Goal: Obtain resource: Obtain resource

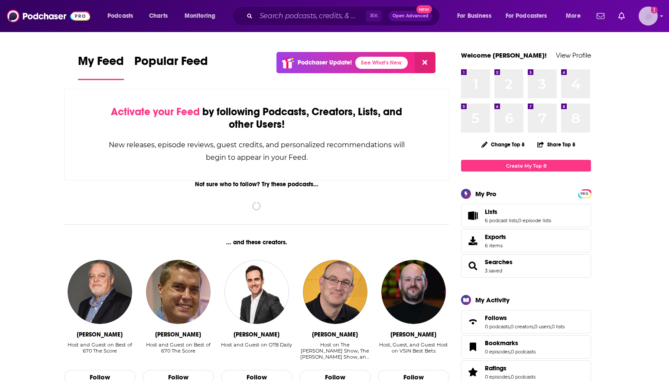
click at [657, 20] on div "Logged in as TaftCommunications" at bounding box center [648, 15] width 19 height 19
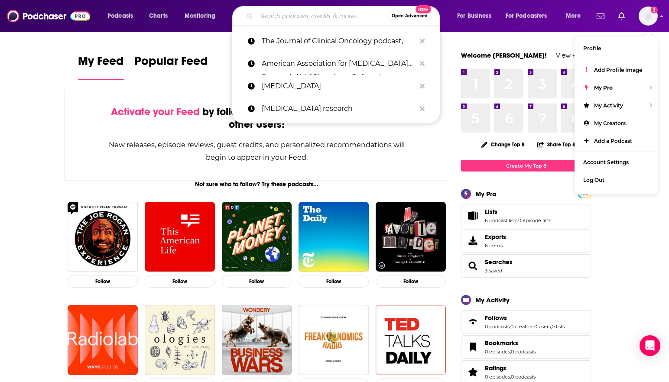
click at [339, 11] on input "Search podcasts, credits, & more..." at bounding box center [322, 16] width 132 height 14
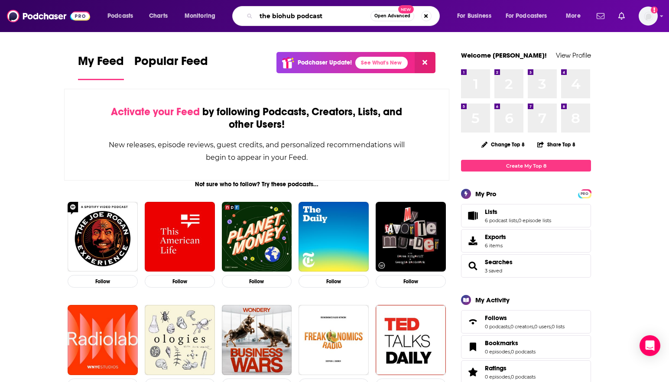
type input "the biohub podcast"
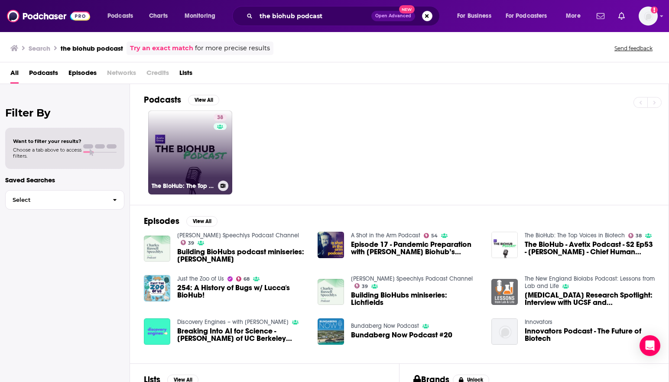
click at [189, 130] on link "38 The BioHub: The Top Voices in Biotech" at bounding box center [190, 152] width 84 height 84
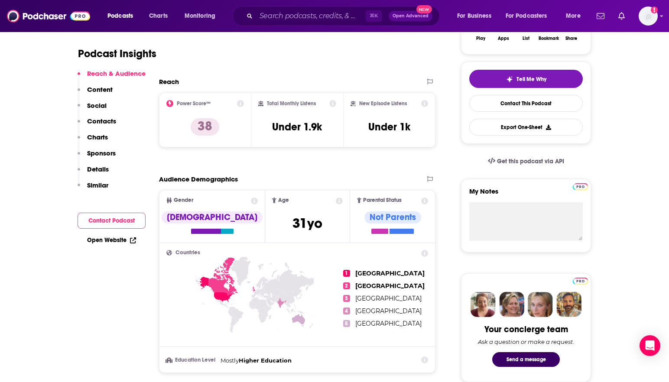
scroll to position [173, 0]
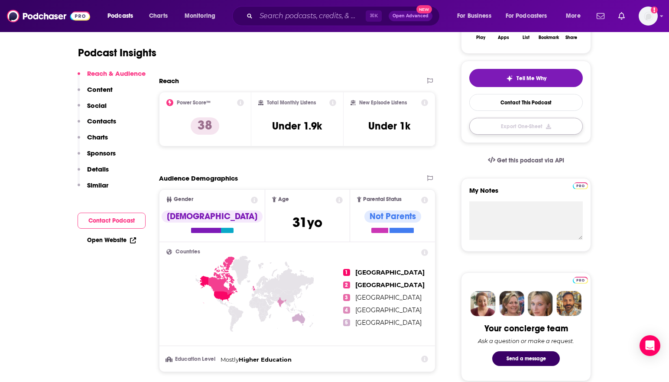
click at [538, 123] on button "Export One-Sheet" at bounding box center [526, 126] width 114 height 17
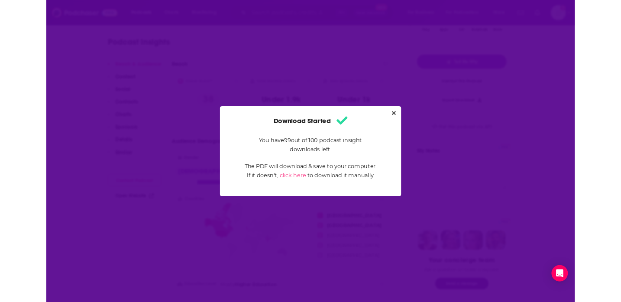
scroll to position [0, 0]
